Goal: Information Seeking & Learning: Learn about a topic

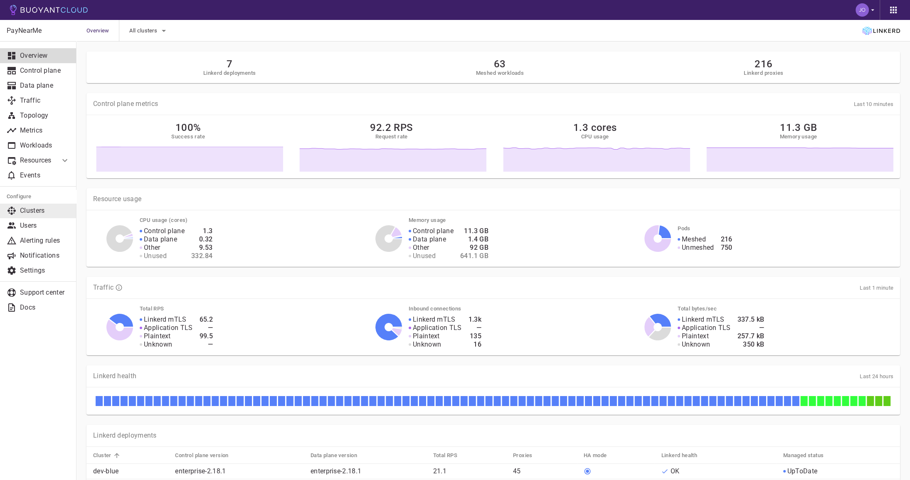
click at [47, 210] on p "Clusters" at bounding box center [45, 211] width 50 height 8
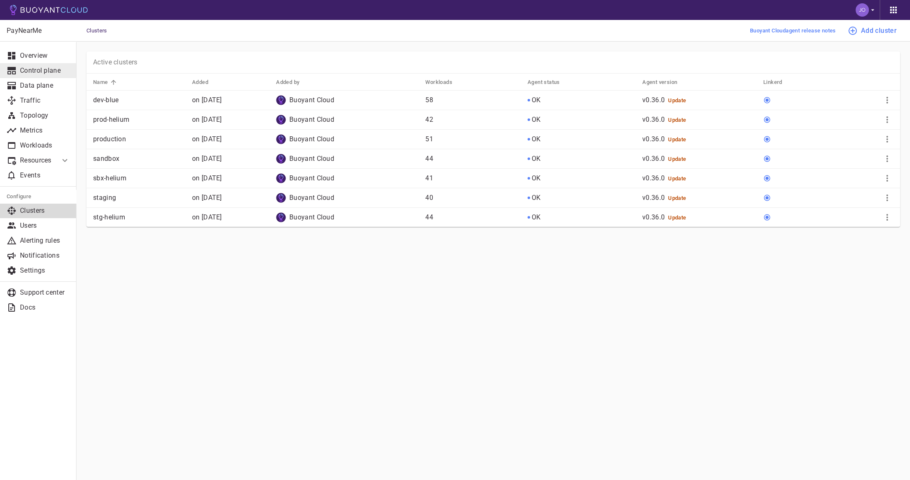
click at [58, 74] on p "Control plane" at bounding box center [45, 71] width 50 height 8
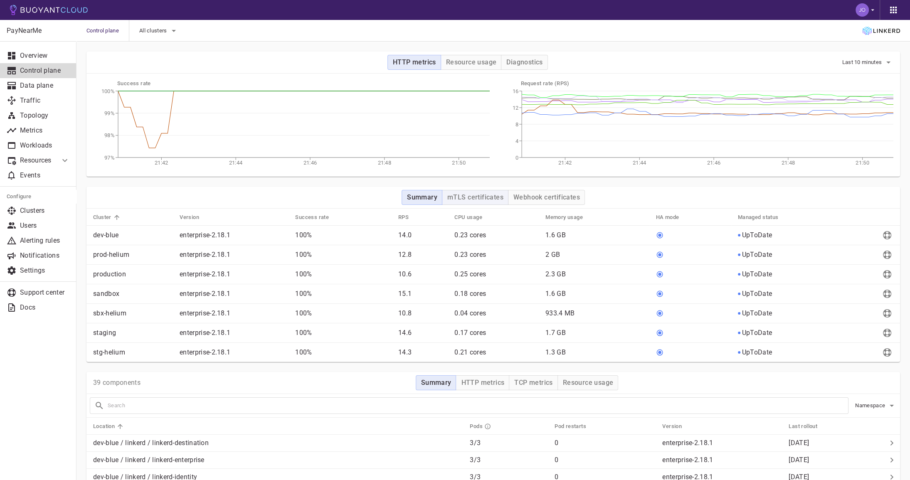
click at [477, 196] on h4 "mTLS certificates" at bounding box center [475, 197] width 56 height 8
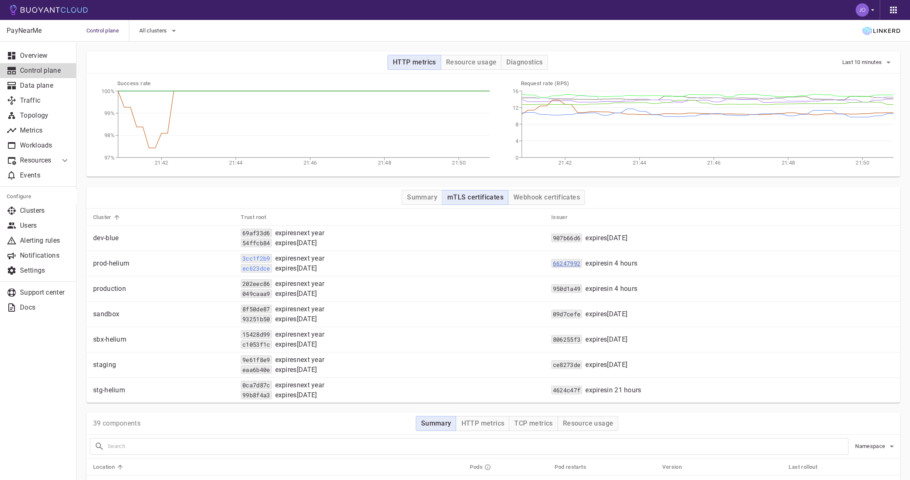
click at [579, 263] on code "66247992" at bounding box center [566, 263] width 31 height 9
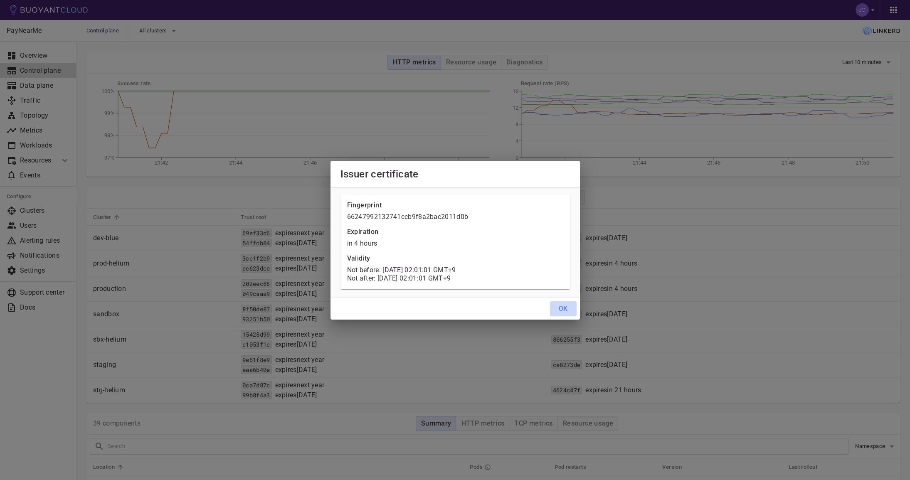
click at [565, 310] on h4 "OK" at bounding box center [563, 309] width 9 height 8
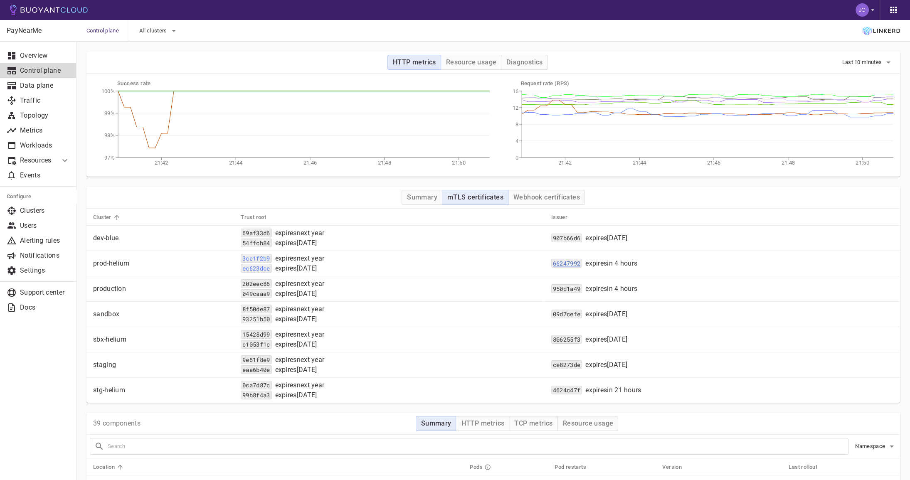
click at [582, 261] on code "66247992" at bounding box center [566, 263] width 31 height 9
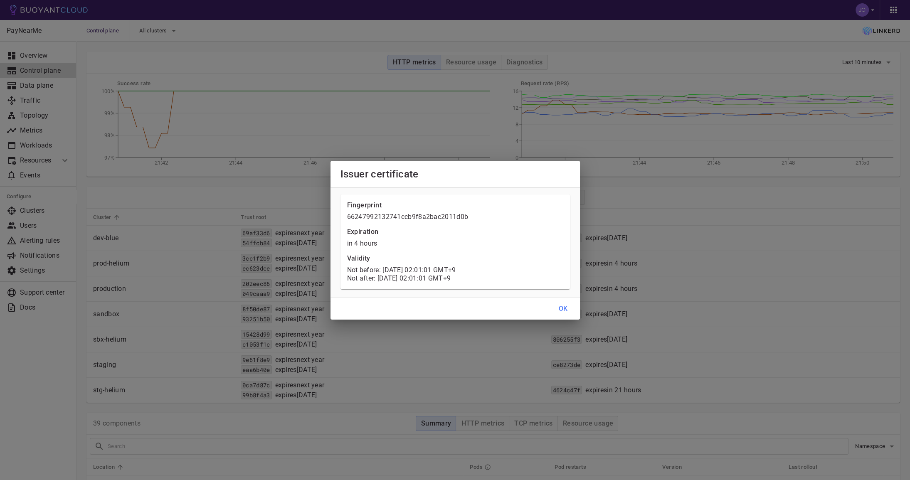
click at [563, 309] on h4 "OK" at bounding box center [563, 309] width 9 height 8
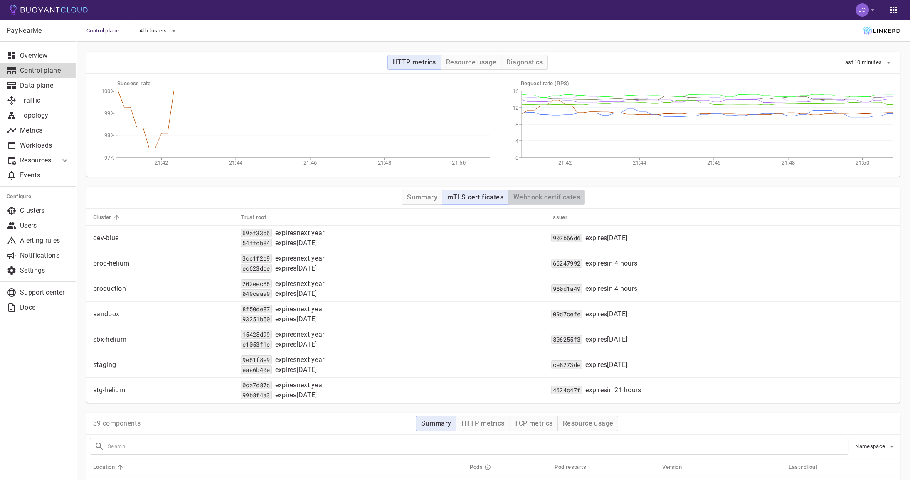
click at [532, 197] on h4 "Webhook certificates" at bounding box center [546, 197] width 67 height 8
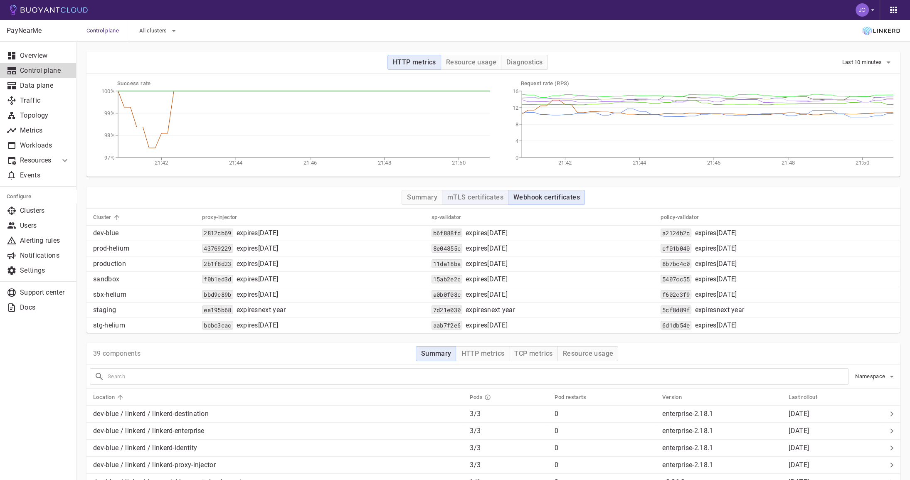
click at [486, 200] on h4 "mTLS certificates" at bounding box center [475, 197] width 56 height 8
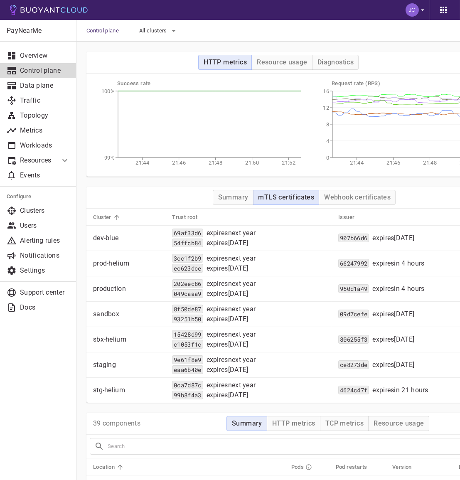
click at [287, 199] on h4 "mTLS certificates" at bounding box center [287, 197] width 56 height 8
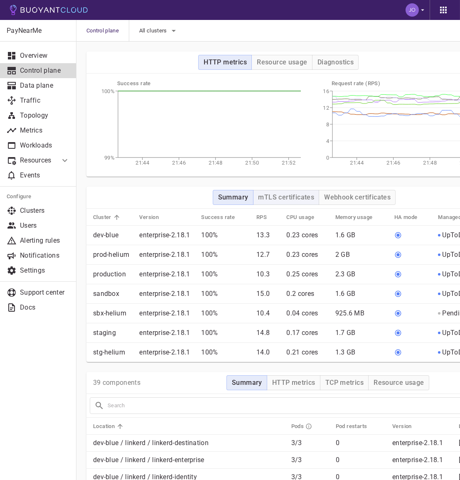
click at [289, 199] on h4 "mTLS certificates" at bounding box center [287, 197] width 56 height 8
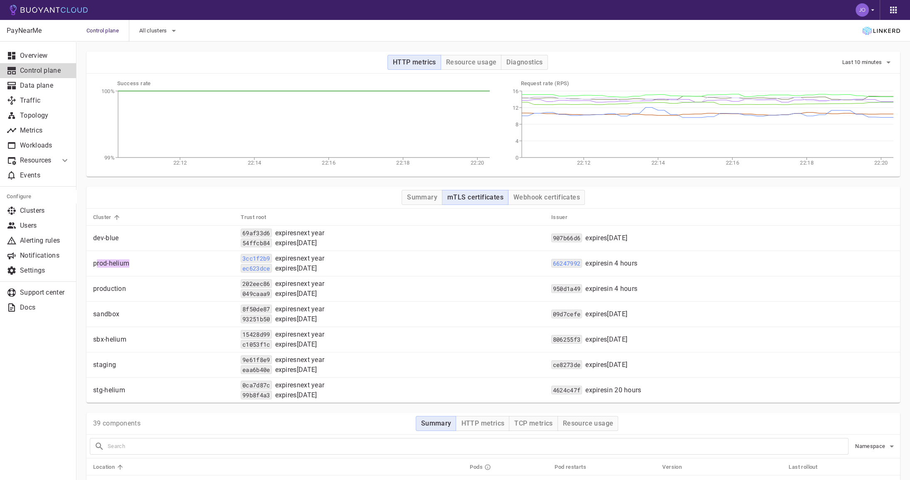
drag, startPoint x: 96, startPoint y: 262, endPoint x: 131, endPoint y: 263, distance: 34.9
click at [131, 263] on p "prod-helium" at bounding box center [163, 263] width 141 height 8
click at [136, 263] on p "prod-helium" at bounding box center [163, 263] width 141 height 8
drag, startPoint x: 130, startPoint y: 291, endPoint x: 91, endPoint y: 291, distance: 39.1
click at [91, 291] on td "production" at bounding box center [160, 288] width 148 height 25
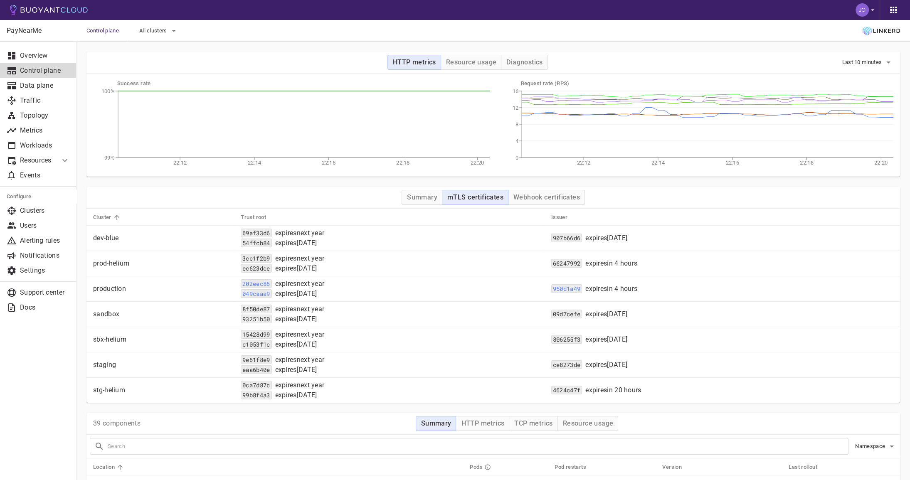
click at [516, 297] on td "202eec86 expires next year 049caaa9 expires in 10 months" at bounding box center [389, 288] width 311 height 25
click at [582, 289] on code "950d1a49" at bounding box center [566, 288] width 31 height 9
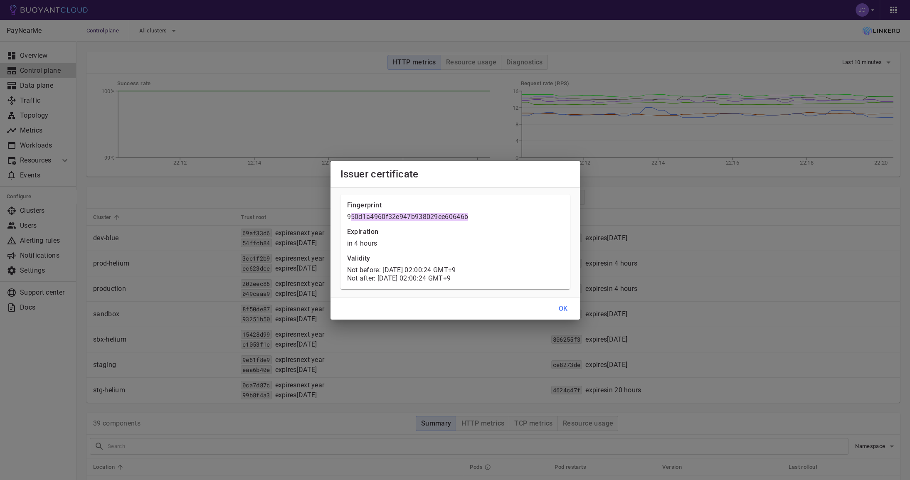
drag, startPoint x: 349, startPoint y: 218, endPoint x: 476, endPoint y: 221, distance: 126.8
click at [476, 221] on p "950d1a4960f32e947b938029ee60646b" at bounding box center [455, 217] width 216 height 8
click at [467, 216] on p "950d1a4960f32e947b938029ee60646b" at bounding box center [455, 217] width 216 height 8
drag, startPoint x: 347, startPoint y: 217, endPoint x: 454, endPoint y: 219, distance: 107.3
click at [454, 218] on p "950d1a4960f32e947b938029ee60646b" at bounding box center [455, 217] width 216 height 8
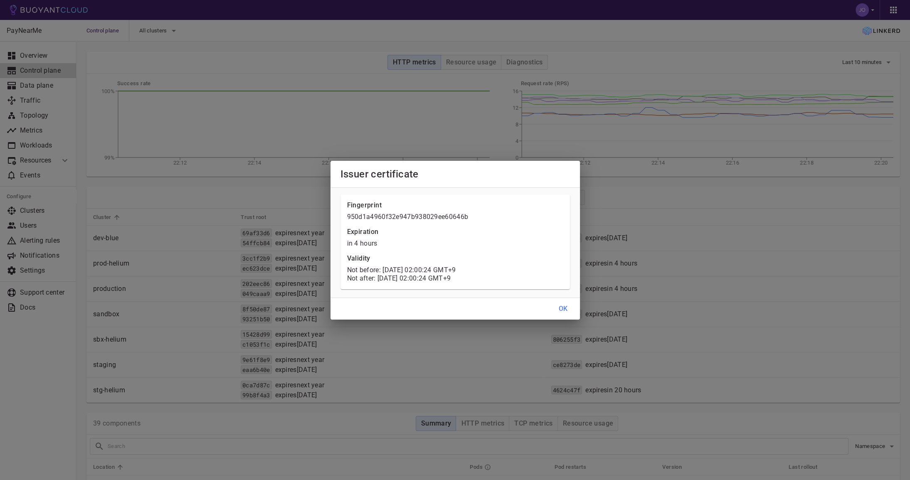
click at [477, 217] on p "950d1a4960f32e947b938029ee60646b" at bounding box center [455, 217] width 216 height 8
drag, startPoint x: 471, startPoint y: 217, endPoint x: 447, endPoint y: 217, distance: 23.7
click at [447, 217] on p "950d1a4960f32e947b938029ee60646b" at bounding box center [455, 217] width 216 height 8
click at [568, 308] on h4 "OK" at bounding box center [563, 309] width 9 height 8
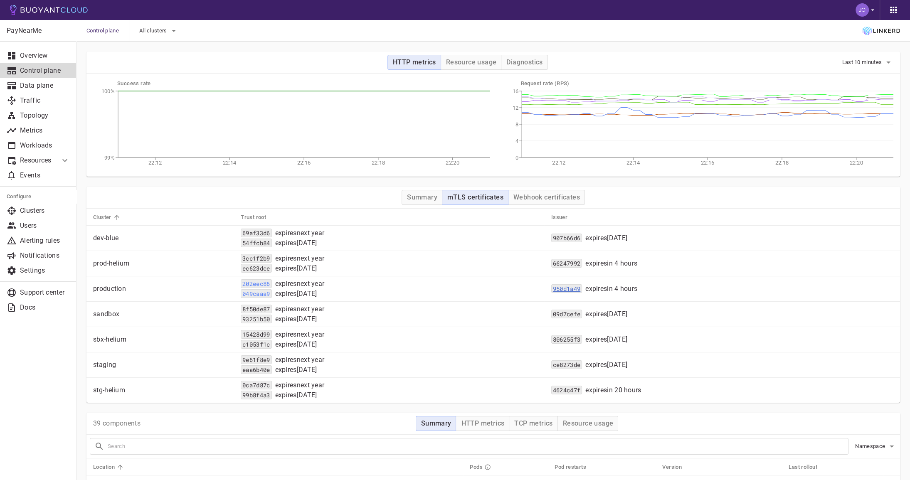
click at [581, 286] on code "950d1a49" at bounding box center [566, 288] width 31 height 9
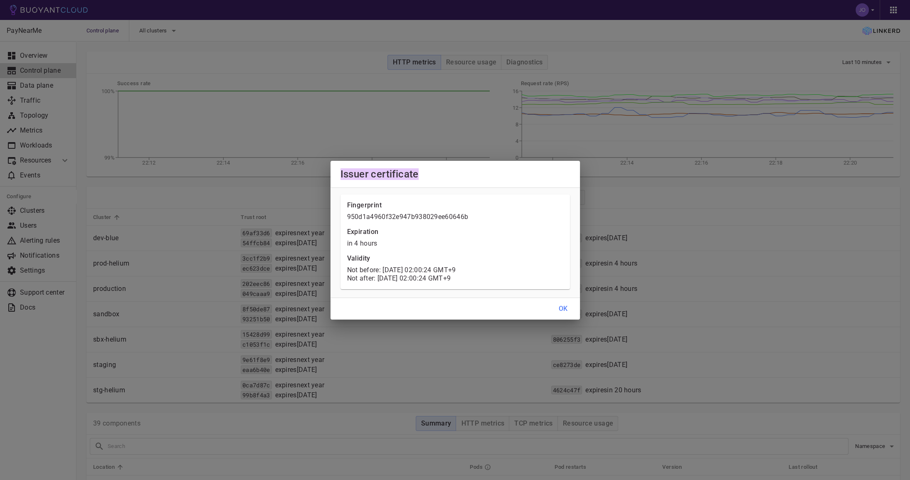
drag, startPoint x: 423, startPoint y: 173, endPoint x: 336, endPoint y: 173, distance: 87.7
click at [336, 173] on h2 "Issuer certificate" at bounding box center [455, 174] width 249 height 27
copy span "Issuer certificate"
drag, startPoint x: 365, startPoint y: 217, endPoint x: 428, endPoint y: 217, distance: 63.6
click at [428, 217] on p "950d1a4960f32e947b938029ee60646b" at bounding box center [455, 217] width 216 height 8
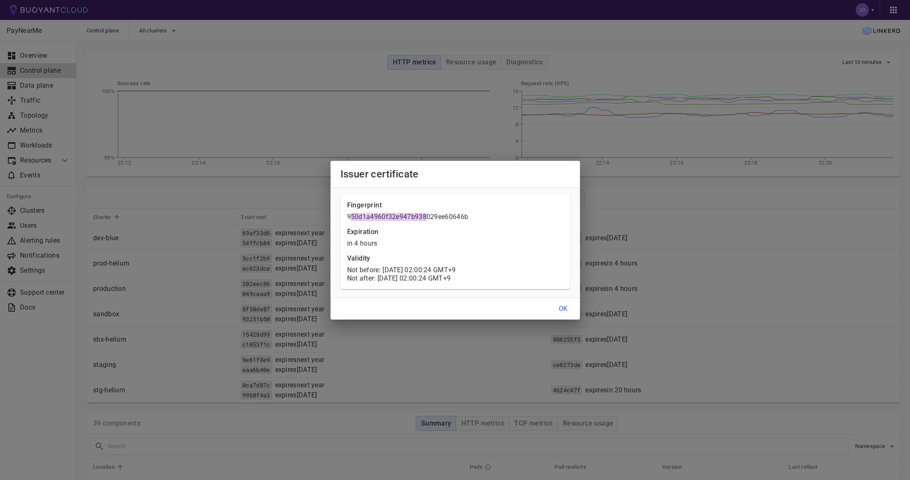
drag, startPoint x: 352, startPoint y: 270, endPoint x: 498, endPoint y: 269, distance: 146.4
click at [498, 269] on p "Not before: [DATE] 02:00:24 GMT+9" at bounding box center [455, 270] width 216 height 8
click at [409, 275] on div "[DATE] 17:00:24 UTC" at bounding box center [422, 282] width 59 height 17
drag, startPoint x: 383, startPoint y: 270, endPoint x: 398, endPoint y: 270, distance: 15.8
click at [398, 270] on p "Not before: Wed, 24 Sep 2025 02:00:24 GMT+9" at bounding box center [455, 270] width 216 height 8
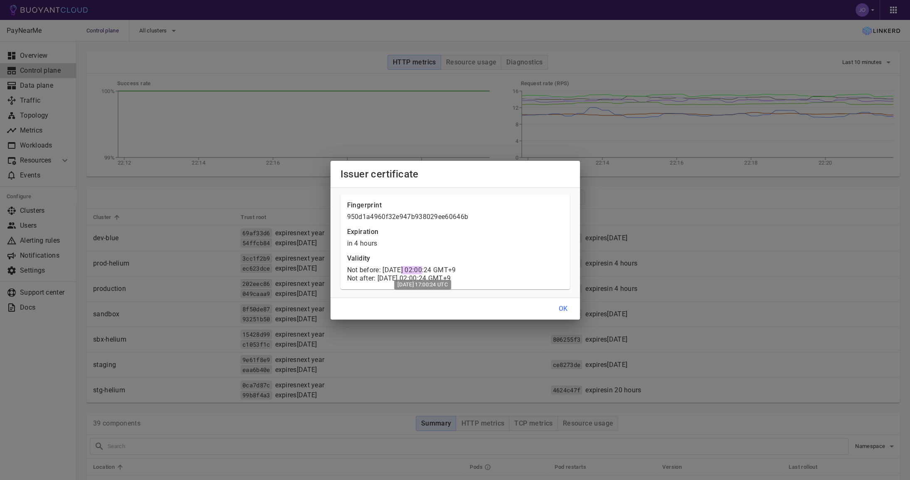
drag, startPoint x: 401, startPoint y: 270, endPoint x: 422, endPoint y: 271, distance: 21.2
click at [422, 271] on span "[DATE] 02:00:24 GMT+9" at bounding box center [419, 270] width 73 height 8
drag, startPoint x: 467, startPoint y: 270, endPoint x: 400, endPoint y: 270, distance: 67.4
click at [400, 270] on span "[DATE] 02:00:24 GMT+9" at bounding box center [419, 270] width 73 height 8
drag, startPoint x: 379, startPoint y: 280, endPoint x: 492, endPoint y: 279, distance: 113.1
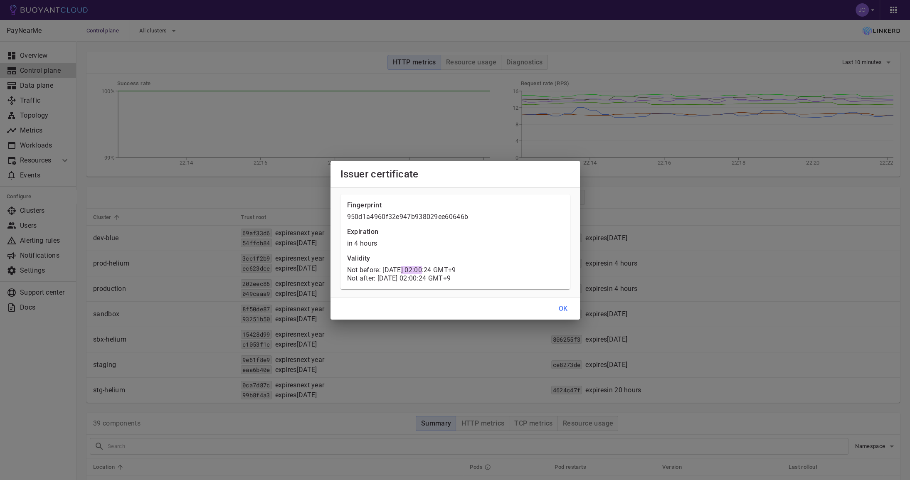
click at [492, 279] on p "Not after: Fri, 26 Sep 2025 02:00:24 GMT+9" at bounding box center [455, 278] width 216 height 8
click at [565, 309] on h4 "OK" at bounding box center [563, 309] width 9 height 8
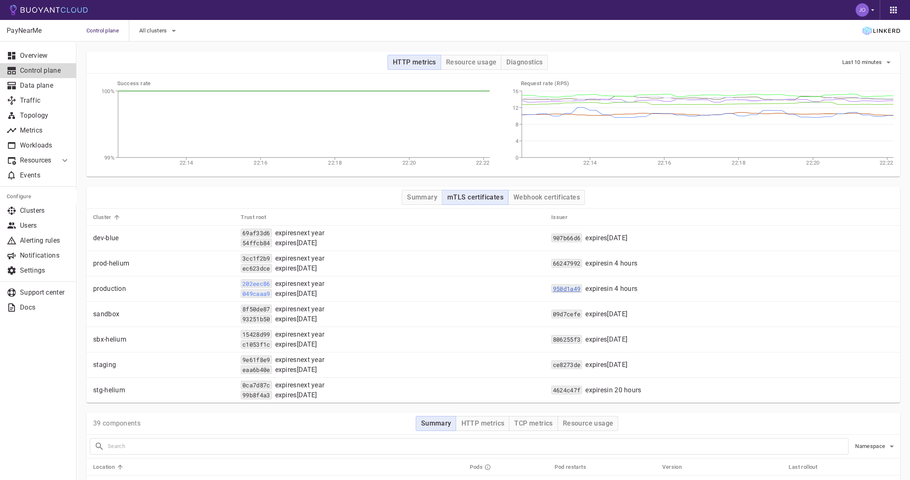
click at [582, 288] on code "950d1a49" at bounding box center [566, 288] width 31 height 9
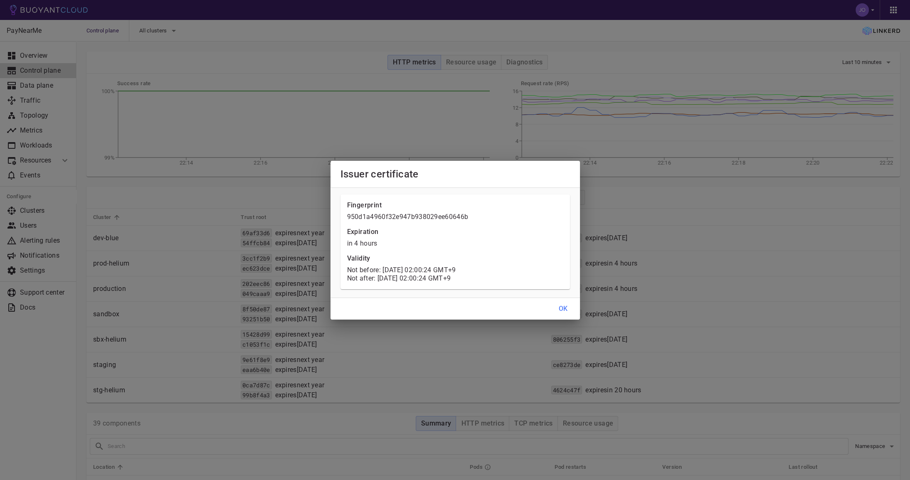
drag, startPoint x: 482, startPoint y: 280, endPoint x: 343, endPoint y: 266, distance: 140.4
click at [343, 266] on div "Fingerprint 950d1a4960f32e947b938029ee60646b Expiration in 4 hours Validity Not…" at bounding box center [456, 242] width 230 height 95
click at [568, 311] on button "OK" at bounding box center [563, 308] width 27 height 15
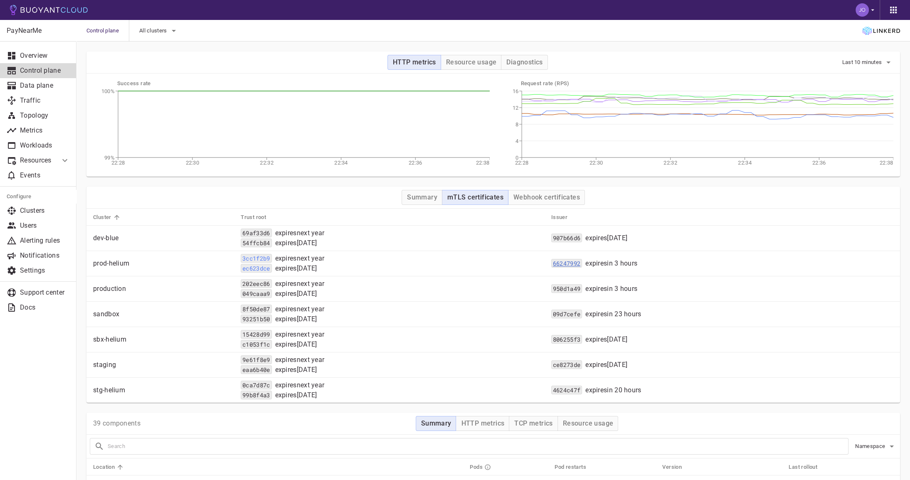
click at [582, 261] on code "66247992" at bounding box center [566, 263] width 31 height 9
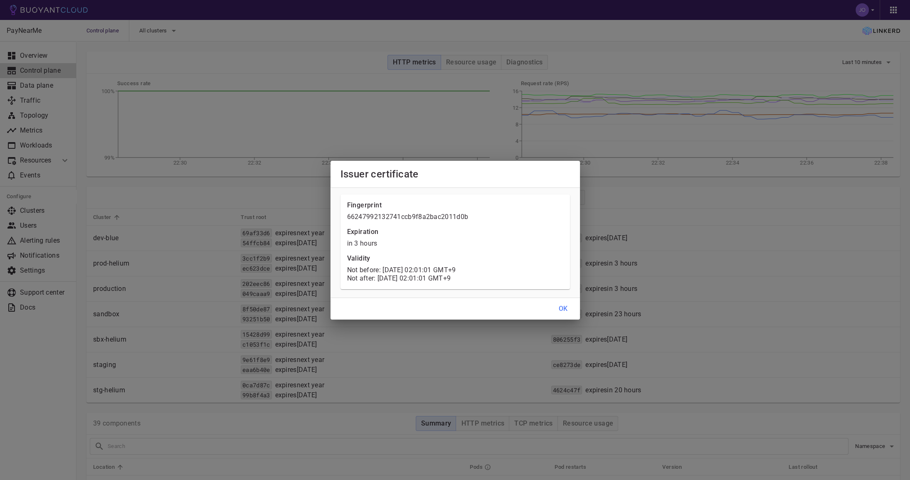
click at [565, 311] on h4 "OK" at bounding box center [563, 309] width 9 height 8
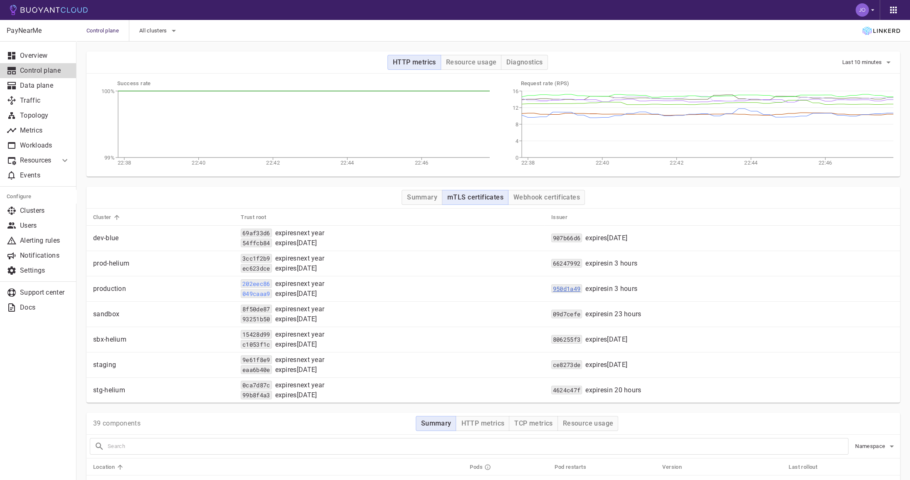
click at [582, 290] on code "950d1a49" at bounding box center [566, 288] width 31 height 9
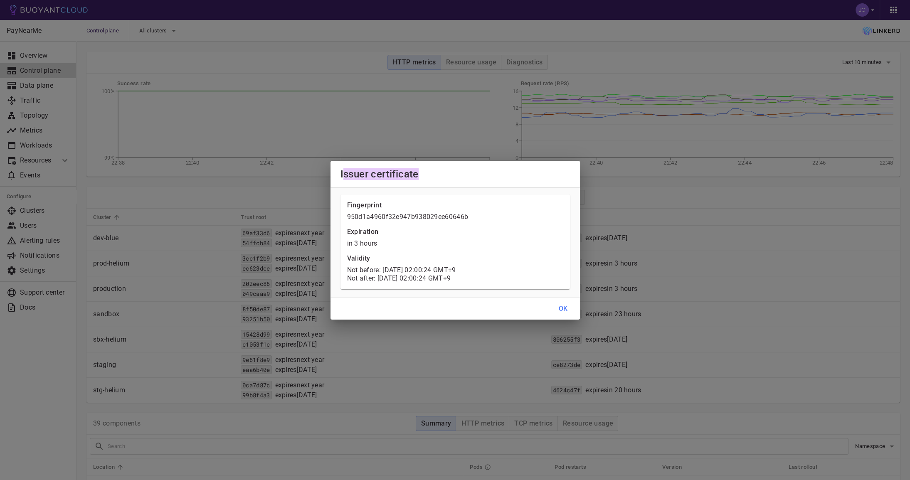
drag, startPoint x: 425, startPoint y: 176, endPoint x: 342, endPoint y: 175, distance: 83.2
click at [342, 175] on h2 "Issuer certificate" at bounding box center [455, 174] width 249 height 27
click at [603, 296] on div "Issuer certificate Fingerprint 950d1a4960f32e947b938029ee60646b Expiration in 3…" at bounding box center [455, 240] width 910 height 480
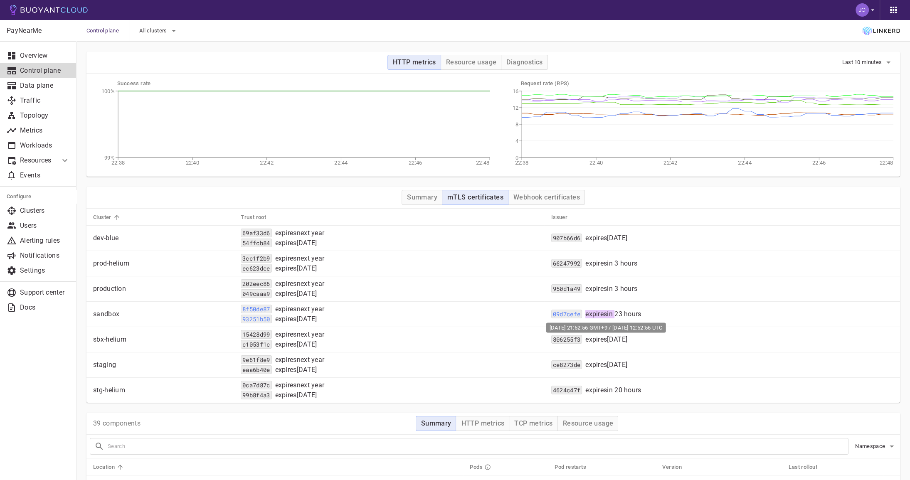
drag, startPoint x: 604, startPoint y: 313, endPoint x: 634, endPoint y: 310, distance: 30.1
click at [634, 310] on p "expires in 23 hours" at bounding box center [613, 314] width 56 height 8
copy p "expires in"
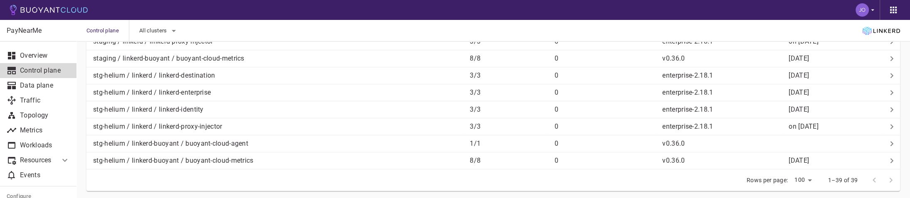
scroll to position [989, 0]
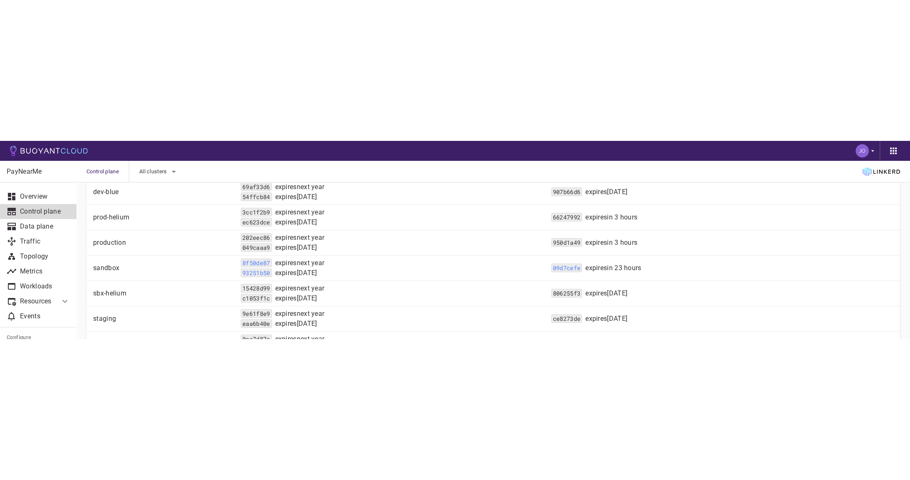
scroll to position [185, 0]
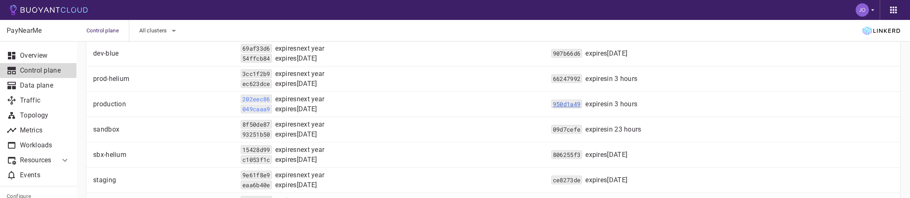
click at [582, 104] on code "950d1a49" at bounding box center [566, 104] width 31 height 9
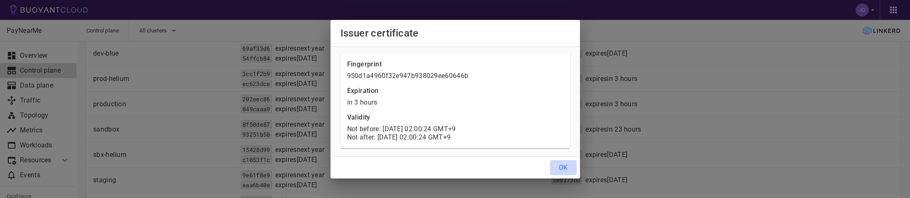
click at [564, 166] on h4 "OK" at bounding box center [563, 168] width 9 height 8
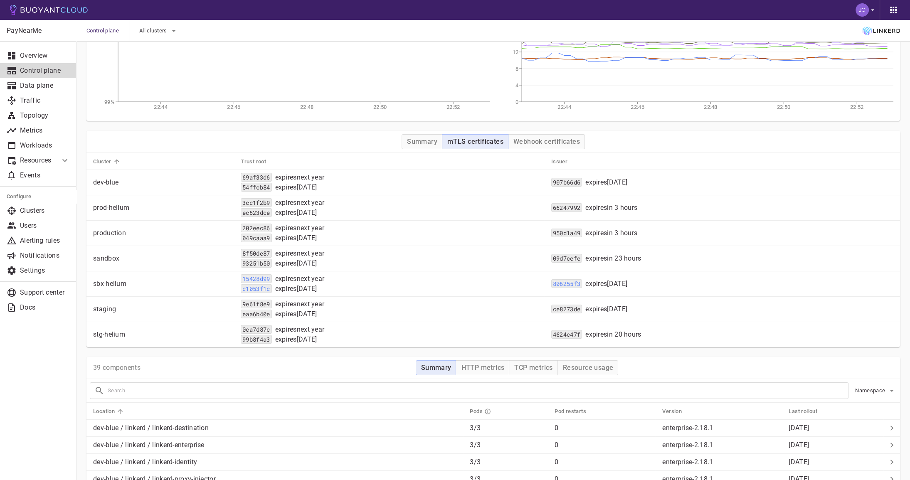
scroll to position [52, 0]
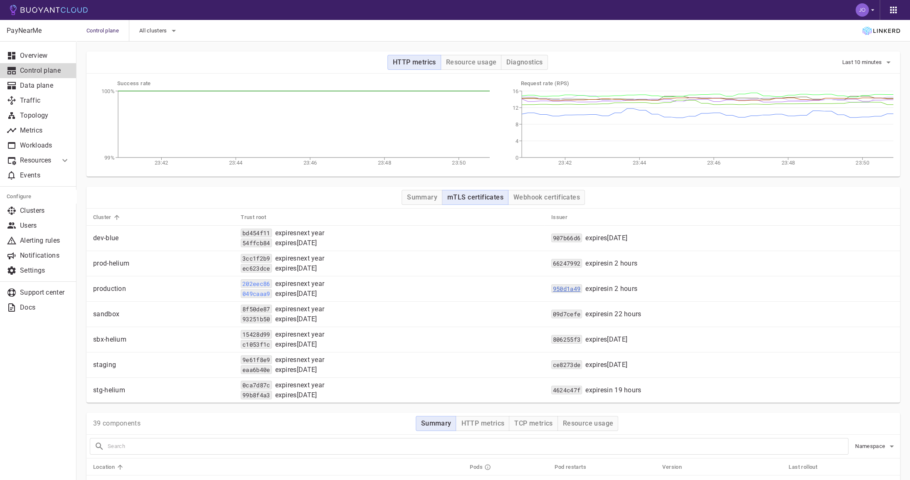
click at [582, 288] on code "950d1a49" at bounding box center [566, 288] width 31 height 9
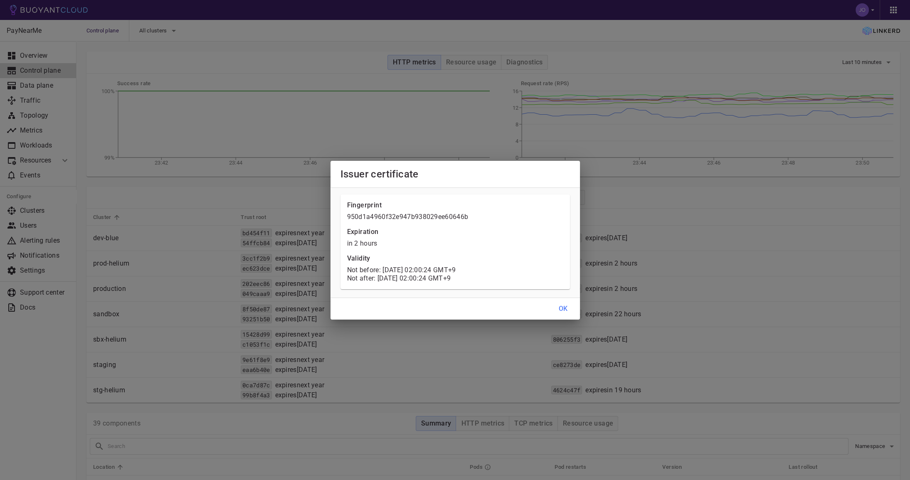
click at [569, 309] on button "OK" at bounding box center [563, 308] width 27 height 15
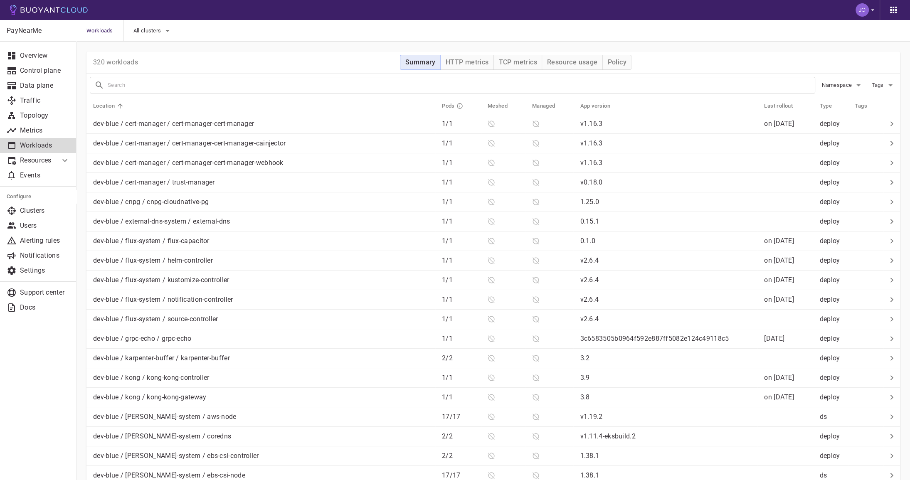
click at [149, 90] on input "text" at bounding box center [461, 85] width 707 height 12
type input "identity"
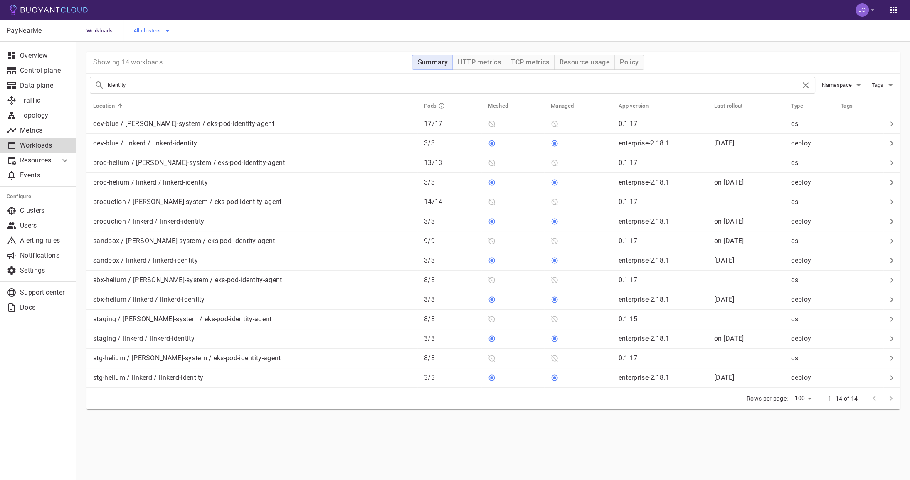
click at [159, 25] on button "All clusters" at bounding box center [152, 31] width 39 height 12
click at [169, 71] on span "production" at bounding box center [169, 73] width 33 height 8
click at [149, 71] on input "production" at bounding box center [144, 73] width 10 height 10
checkbox input "true"
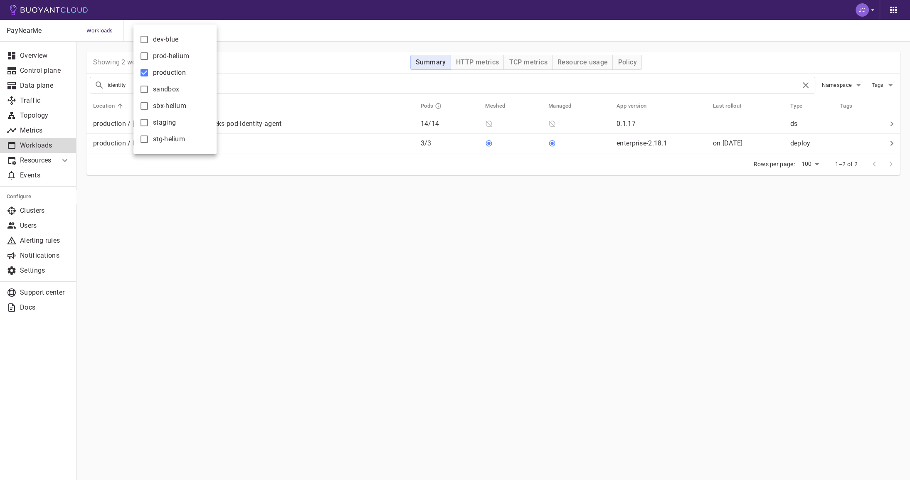
click at [284, 66] on div at bounding box center [455, 240] width 910 height 480
click at [232, 141] on div "production / linkerd / linkerd-identity" at bounding box center [252, 142] width 324 height 12
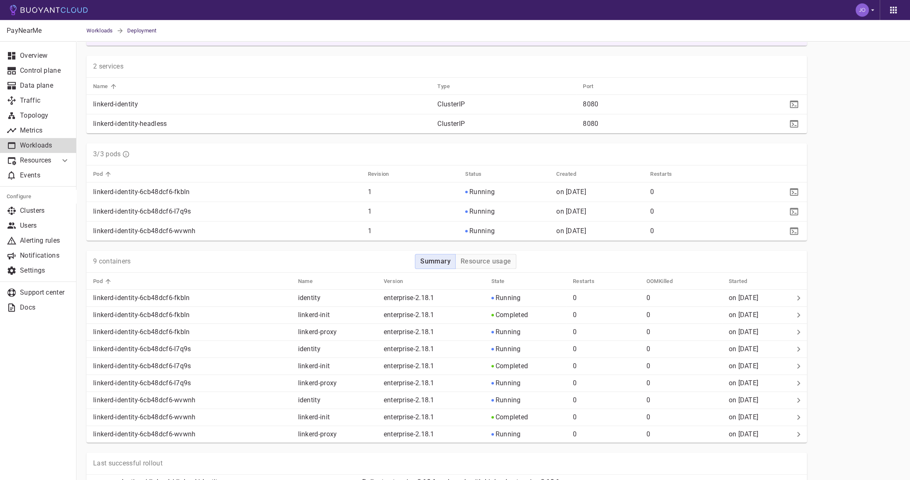
scroll to position [367, 0]
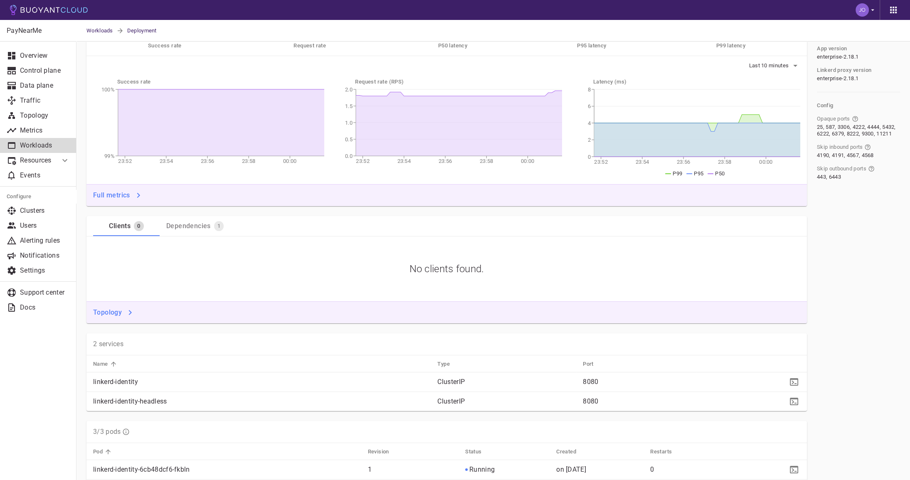
scroll to position [47, 0]
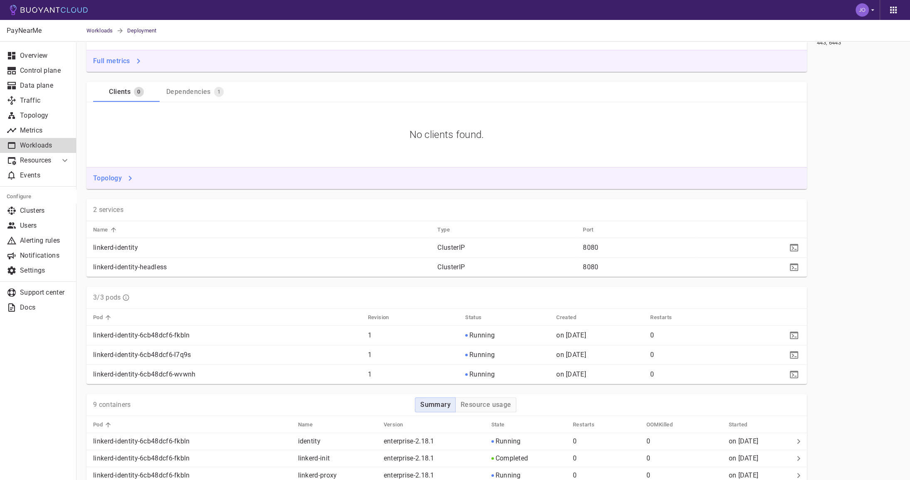
scroll to position [352, 0]
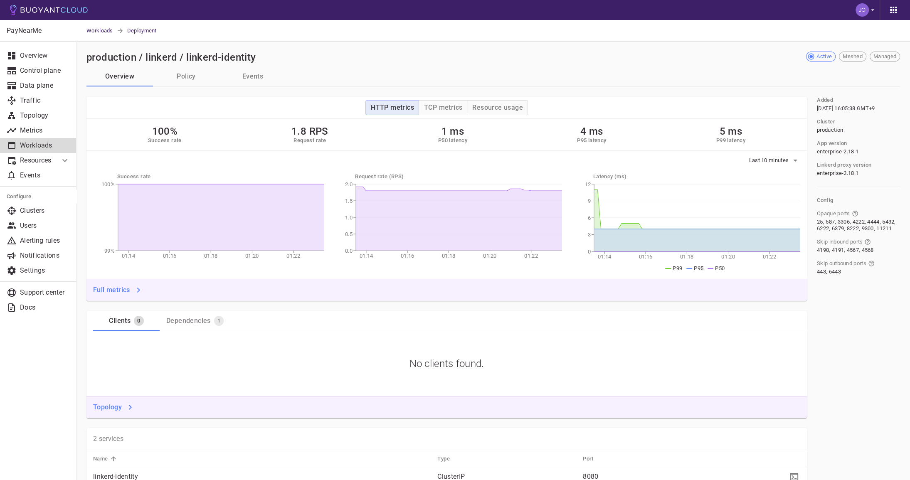
click at [116, 62] on h2 "production / linkerd / linkerd-identity" at bounding box center [171, 58] width 170 height 12
copy h2 "production"
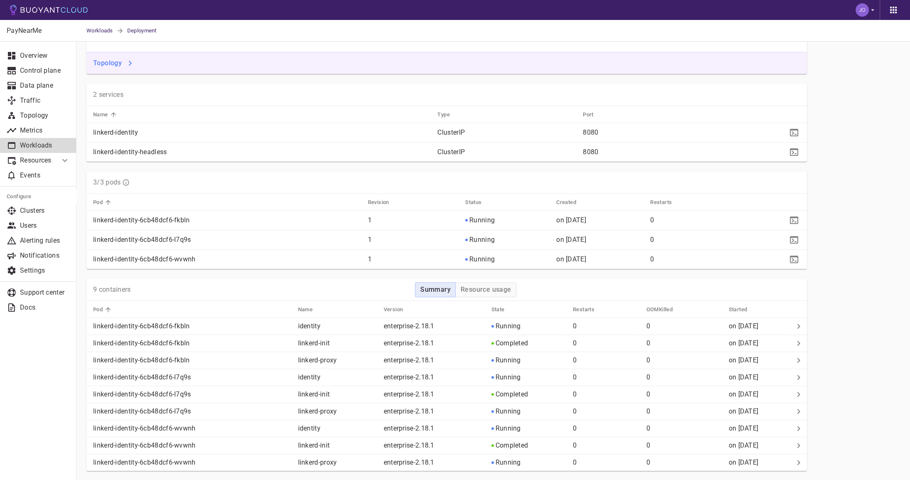
scroll to position [337, 0]
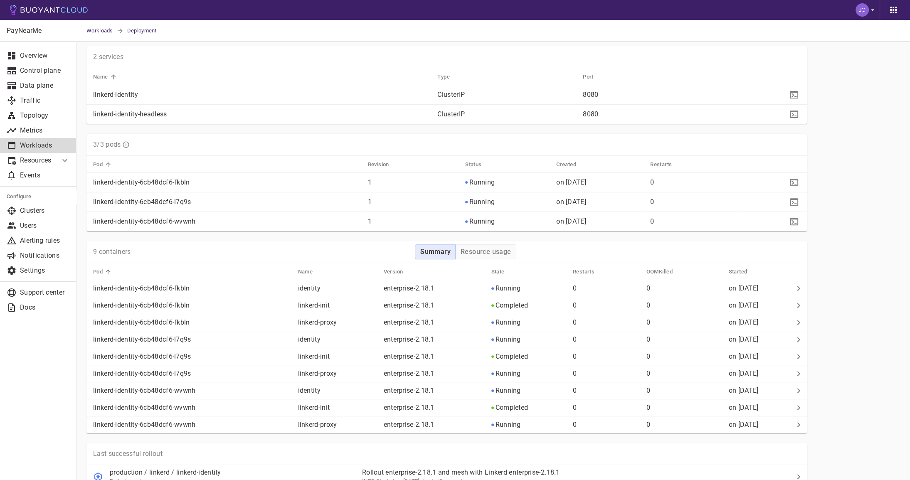
scroll to position [384, 0]
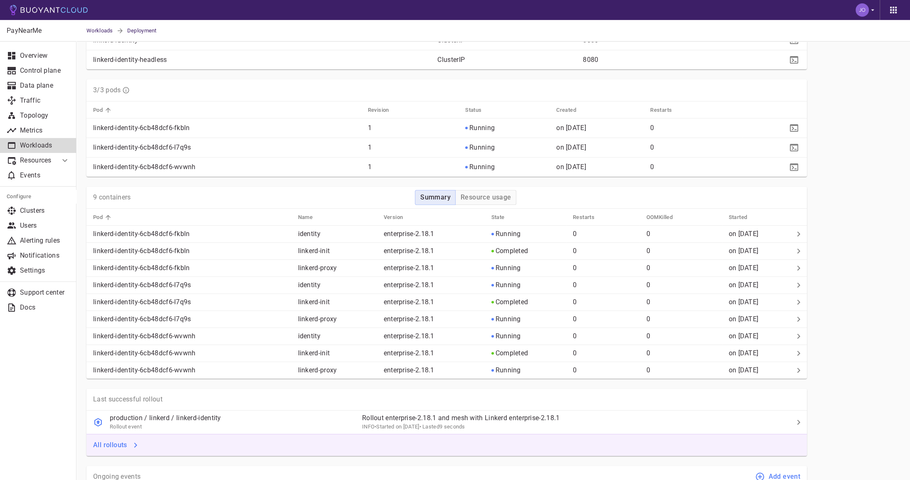
scroll to position [432, 0]
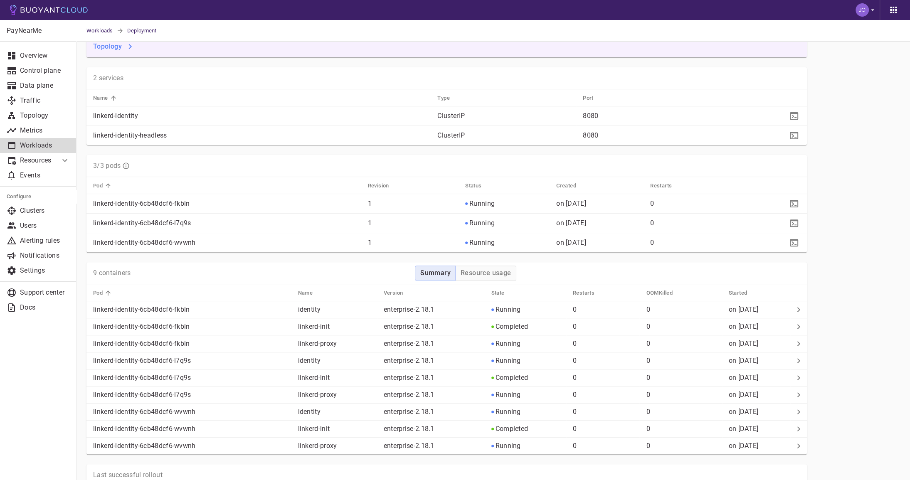
scroll to position [363, 0]
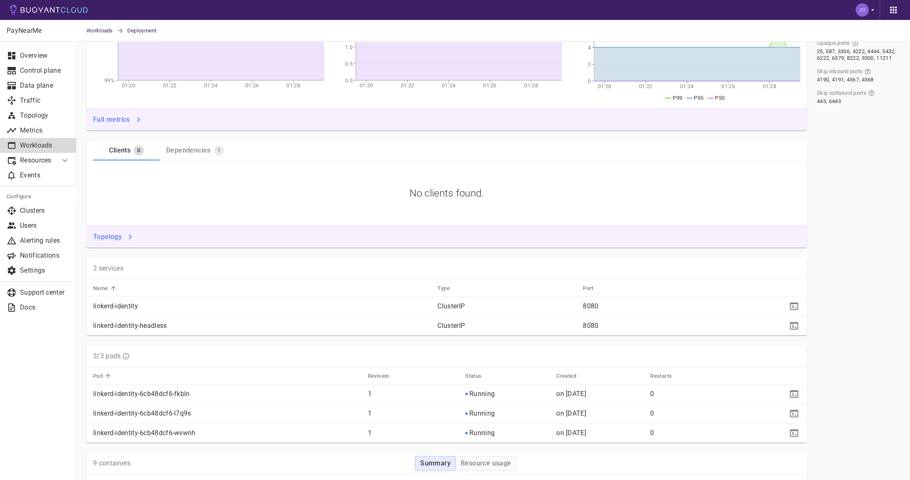
scroll to position [300, 0]
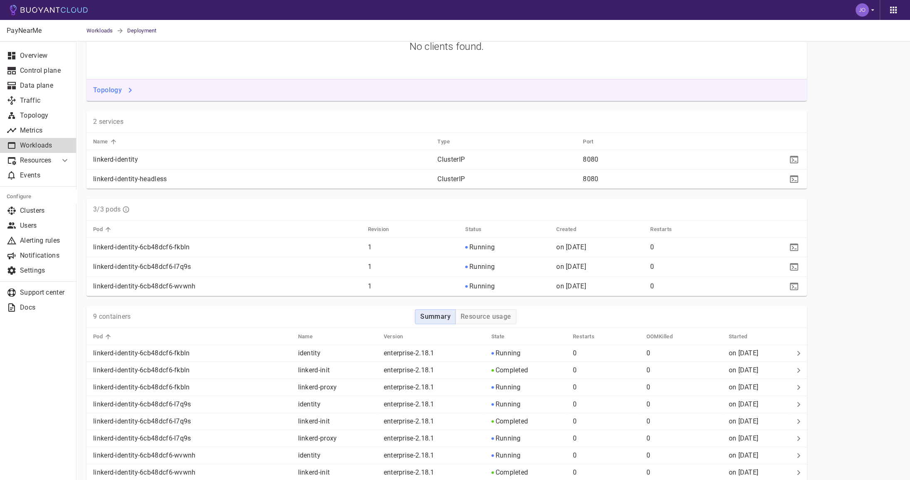
scroll to position [327, 0]
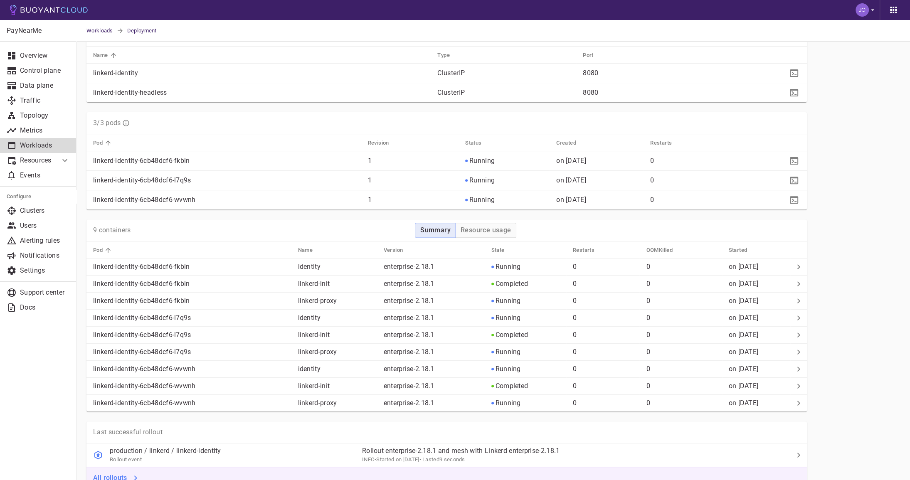
scroll to position [404, 0]
